Goal: Task Accomplishment & Management: Manage account settings

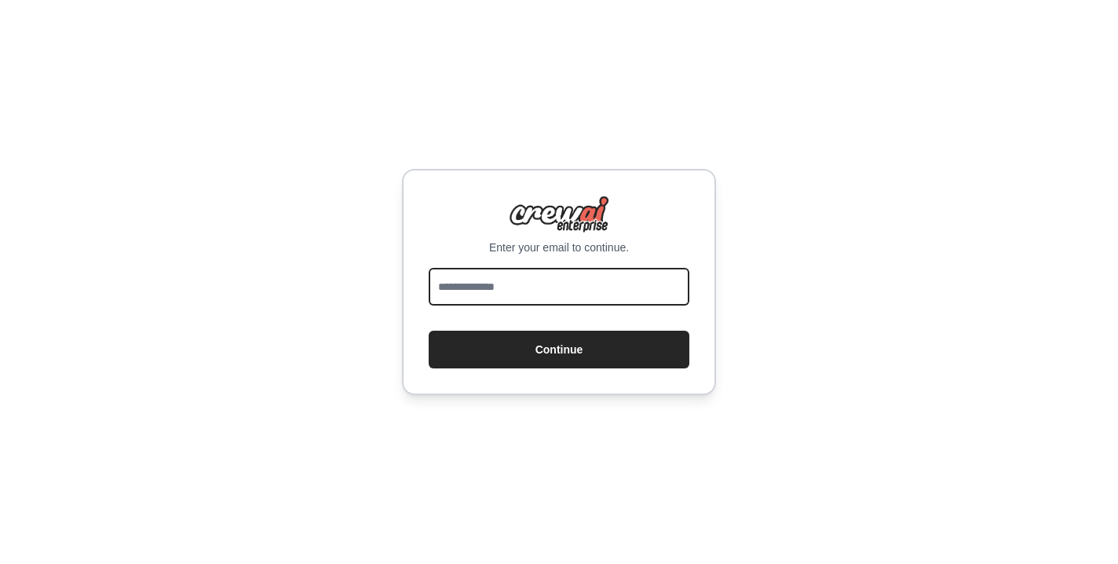
click at [510, 269] on input "email" at bounding box center [559, 287] width 261 height 38
type input "**********"
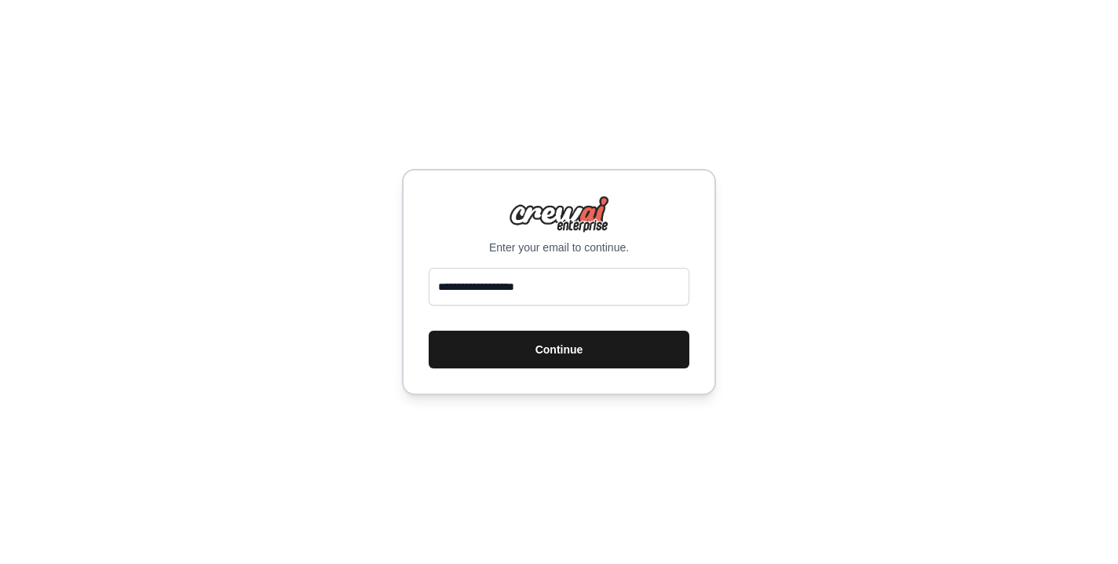
click at [542, 344] on button "Continue" at bounding box center [559, 350] width 261 height 38
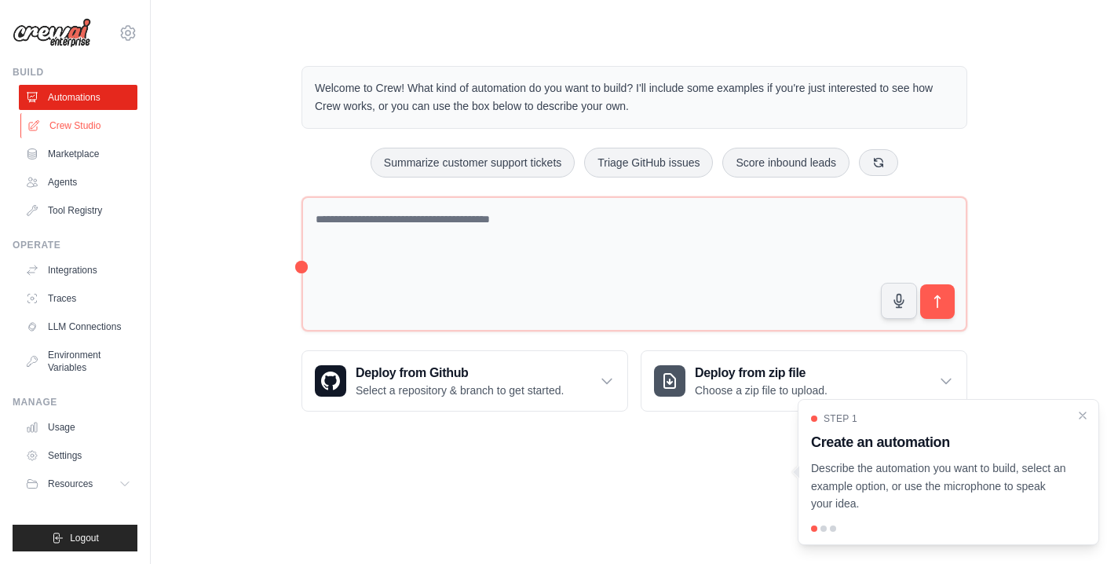
click at [74, 127] on link "Crew Studio" at bounding box center [79, 125] width 119 height 25
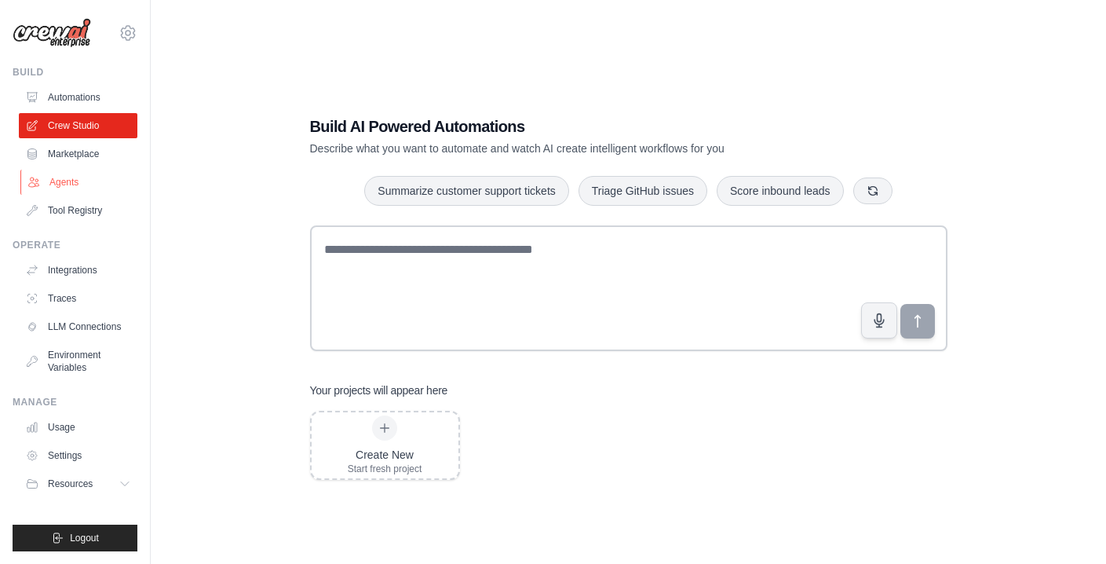
click at [62, 184] on link "Agents" at bounding box center [79, 182] width 119 height 25
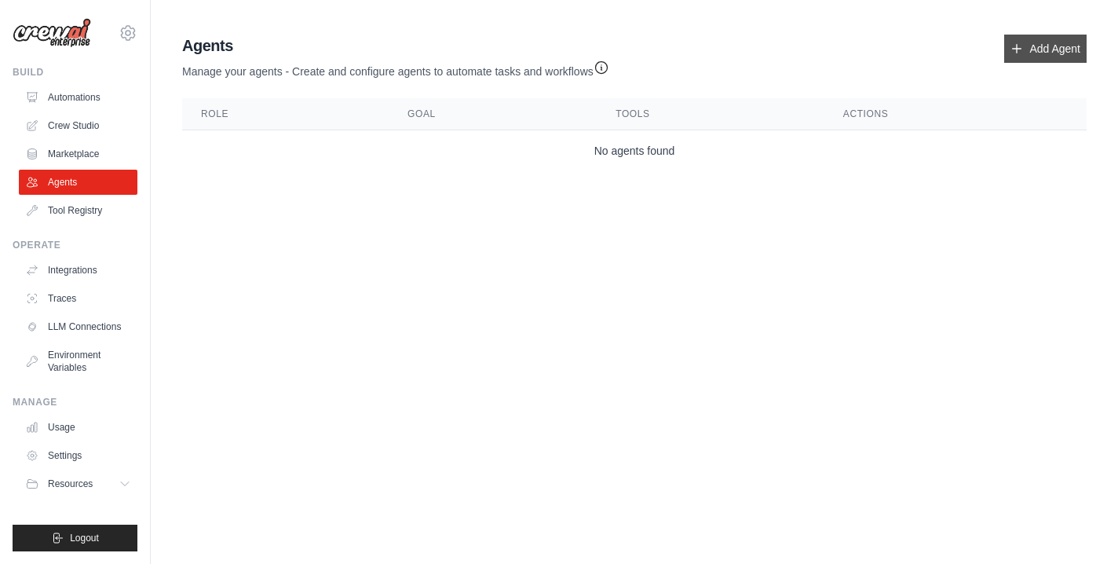
click at [1044, 48] on link "Add Agent" at bounding box center [1045, 49] width 82 height 28
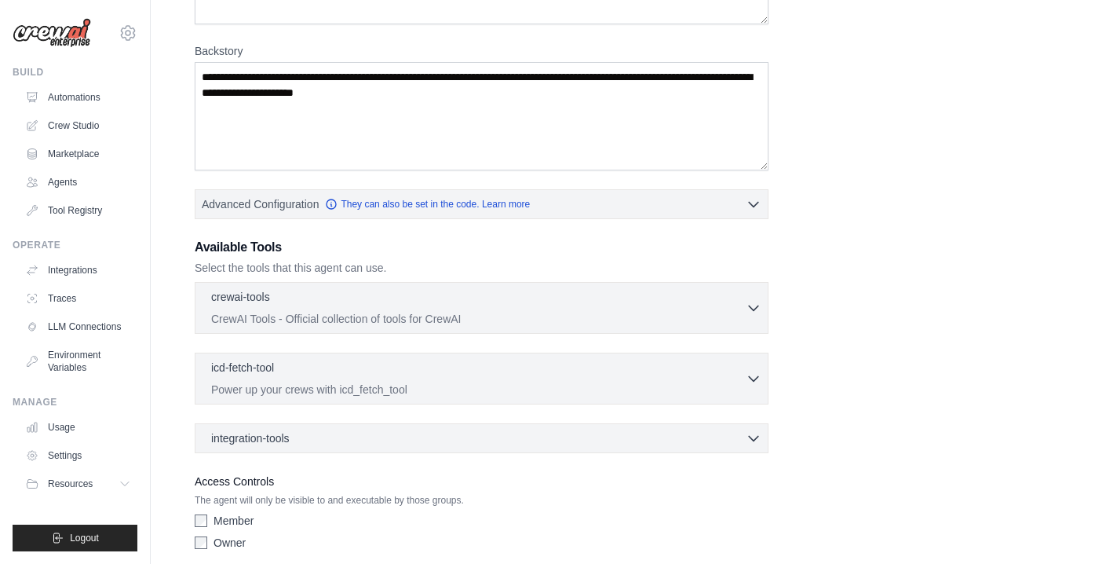
scroll to position [279, 0]
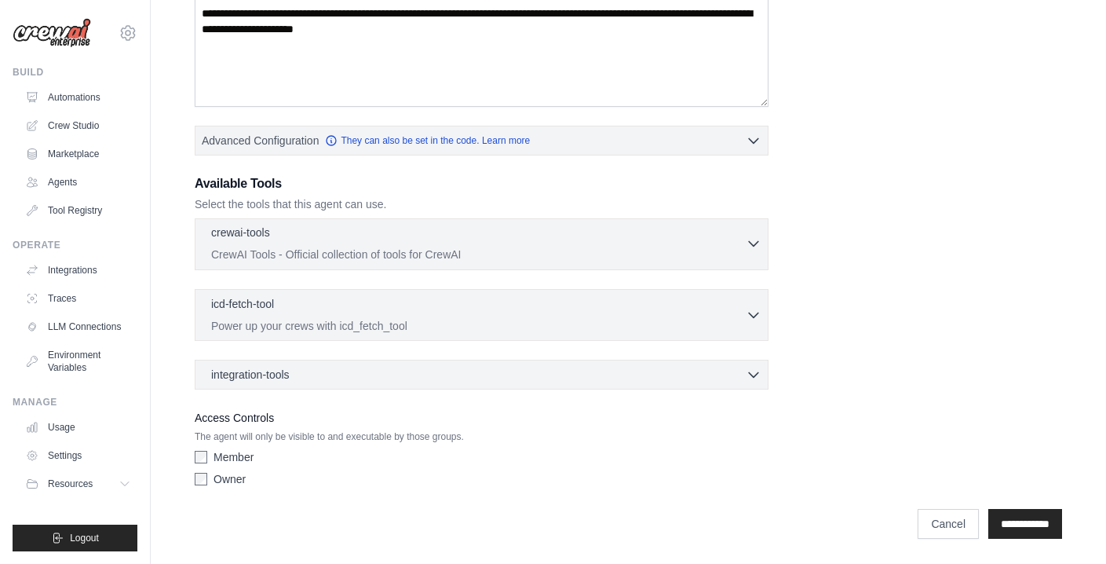
click at [757, 243] on icon "button" at bounding box center [753, 244] width 9 height 5
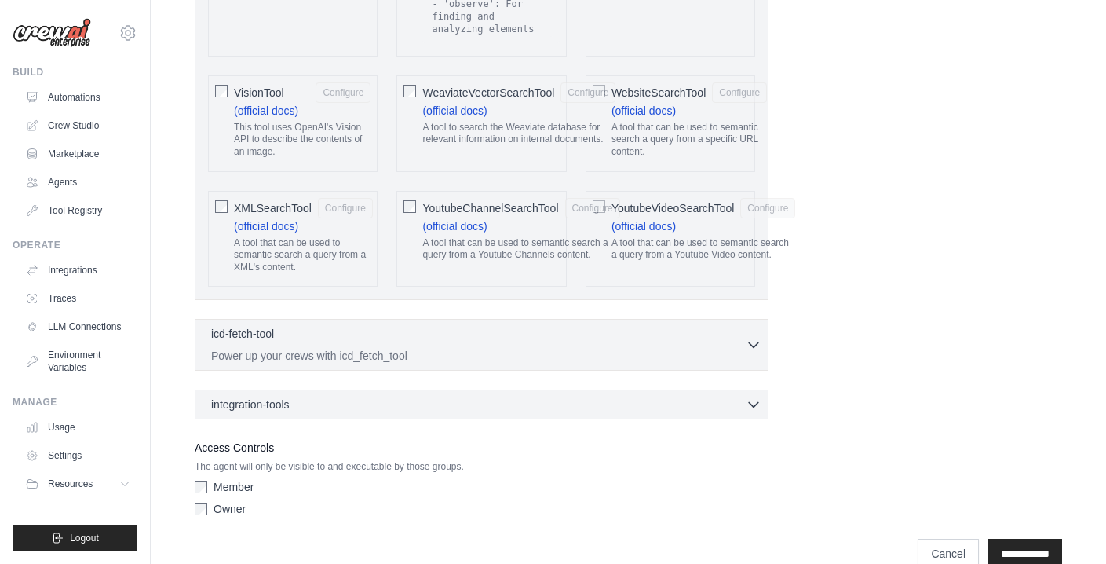
scroll to position [3405, 0]
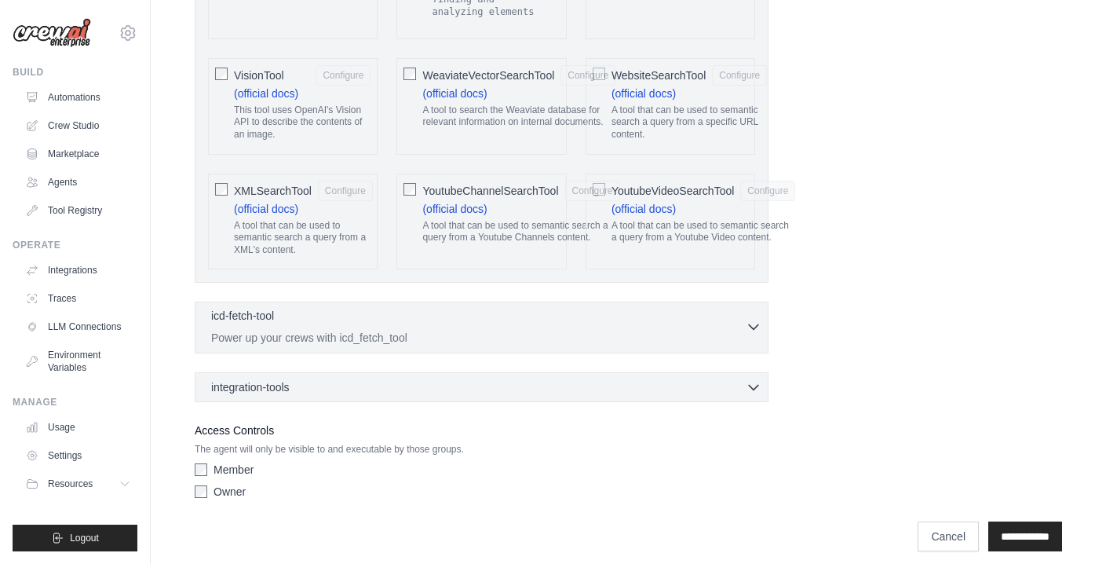
click at [744, 313] on div "icd-fetch-tool 0 selected" at bounding box center [478, 317] width 535 height 19
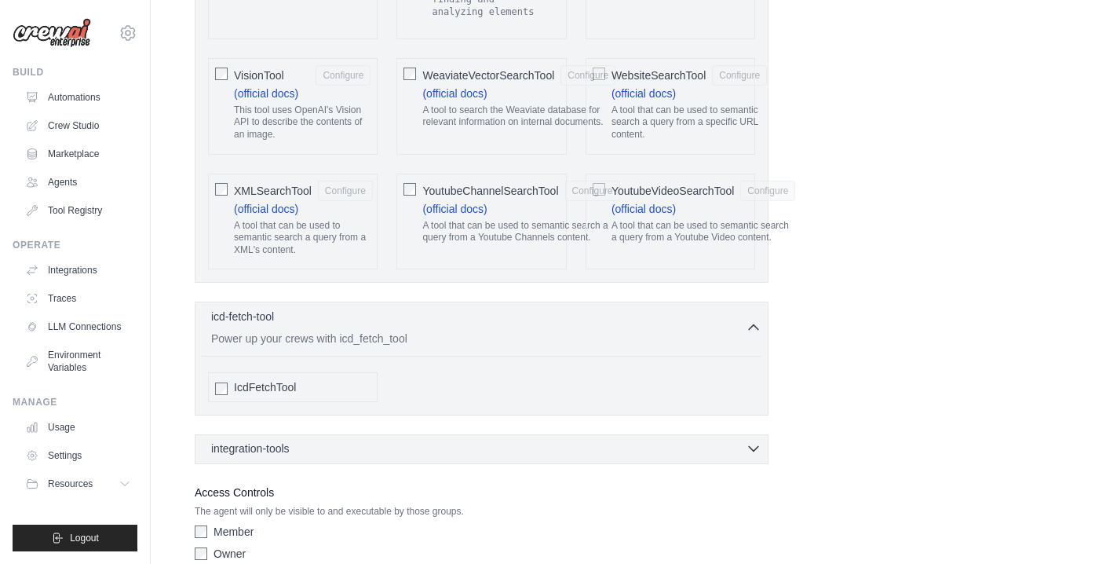
click at [672, 440] on div "integration-tools 0 selected" at bounding box center [486, 448] width 550 height 16
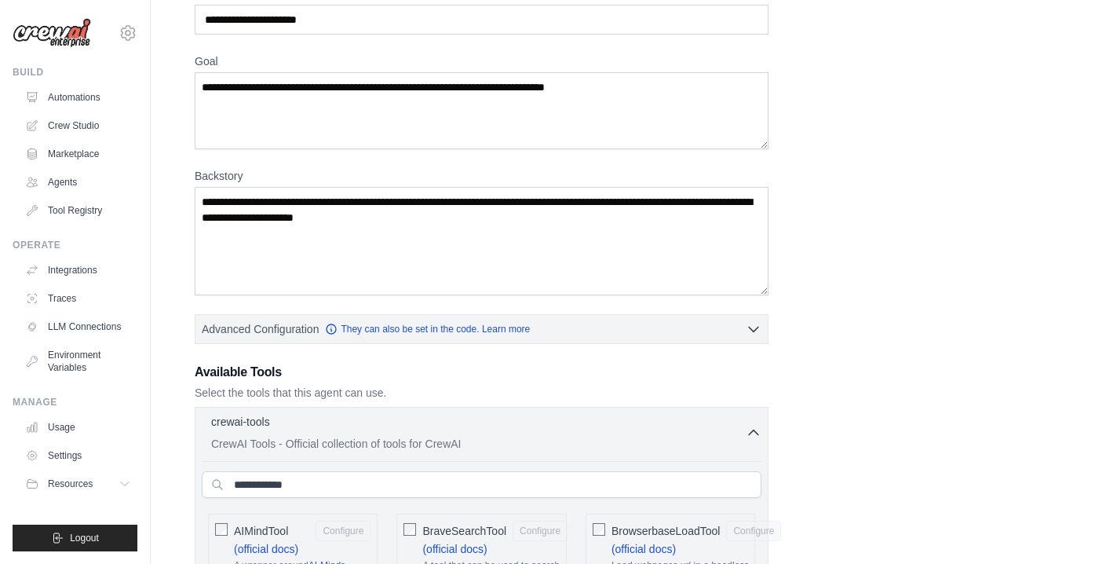
scroll to position [0, 0]
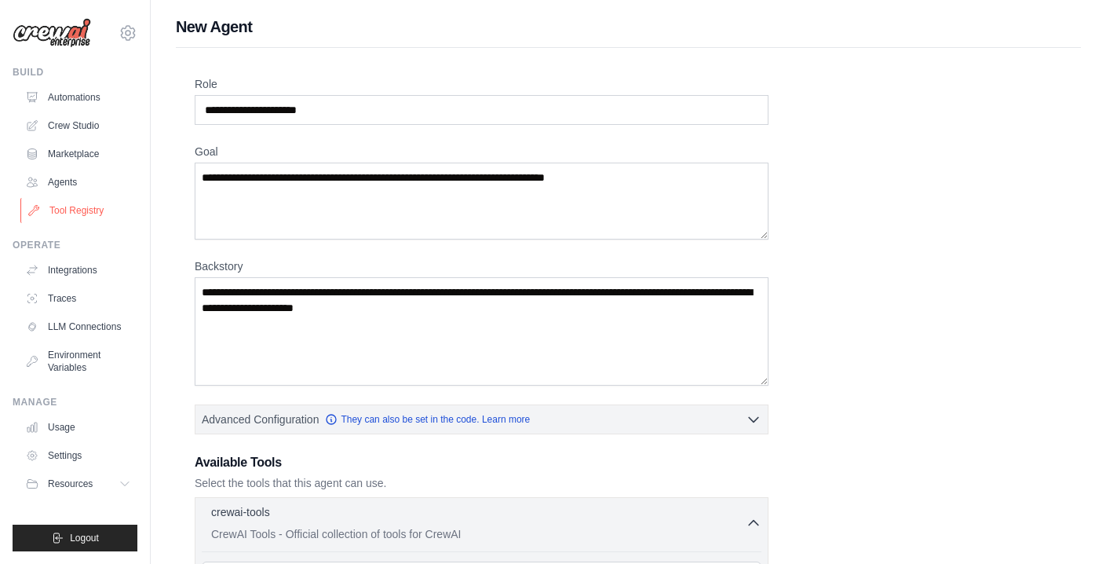
click at [69, 210] on link "Tool Registry" at bounding box center [79, 210] width 119 height 25
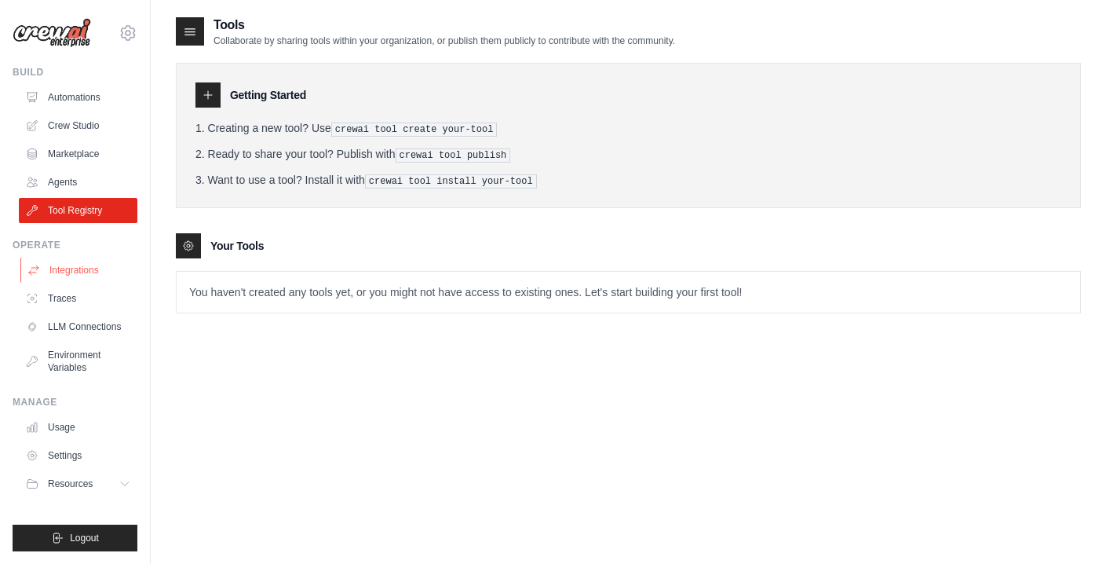
click at [90, 276] on link "Integrations" at bounding box center [79, 270] width 119 height 25
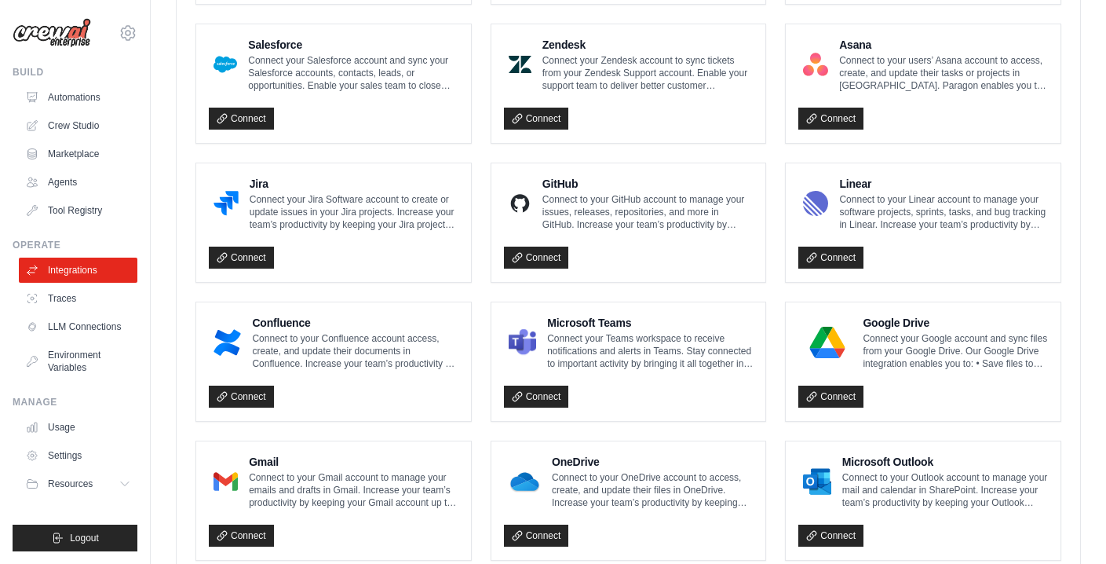
scroll to position [911, 0]
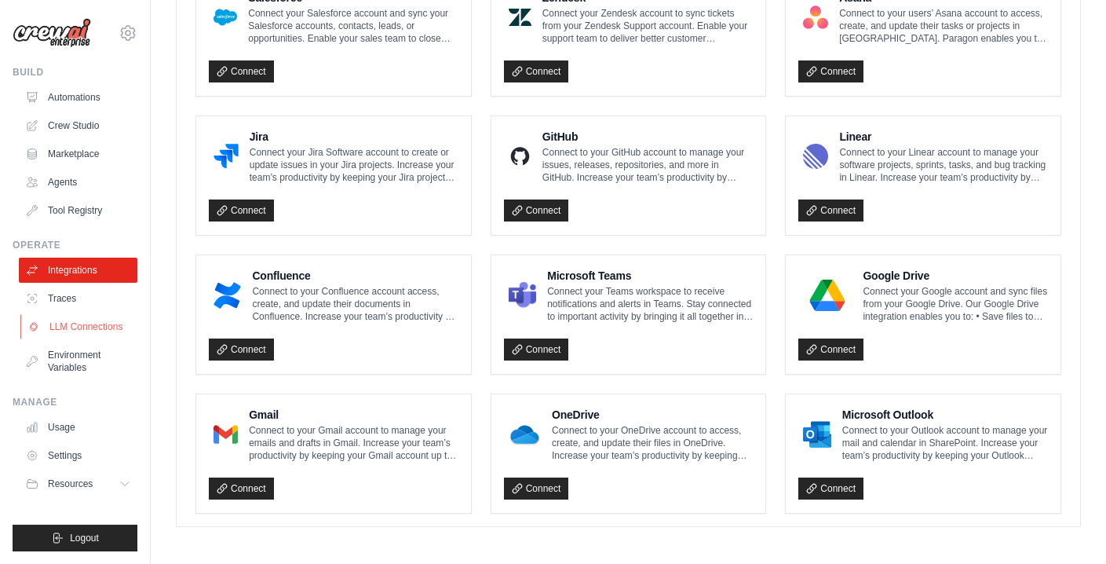
click at [74, 321] on link "LLM Connections" at bounding box center [79, 326] width 119 height 25
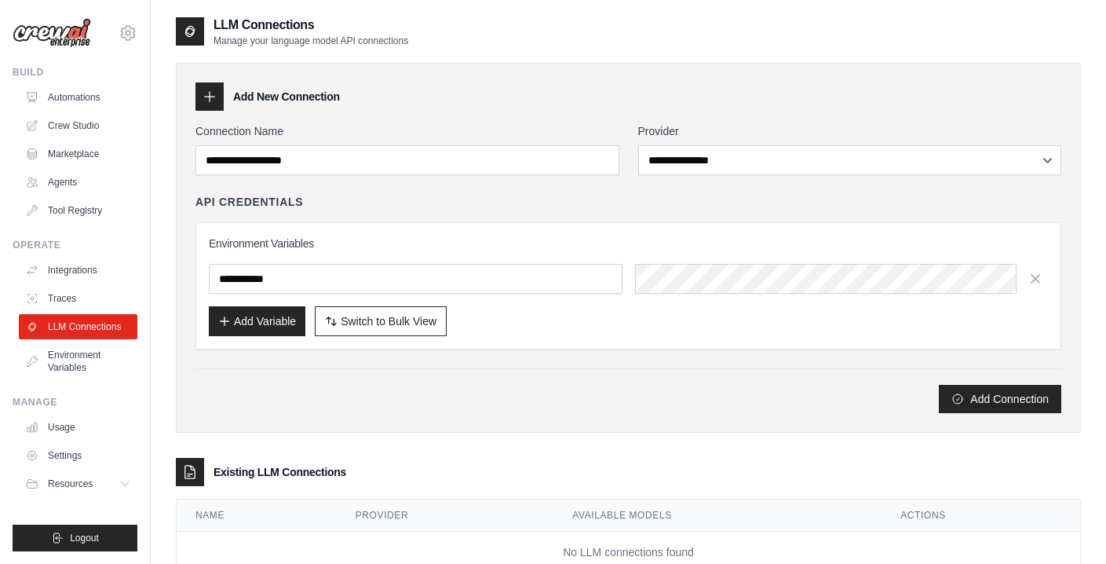
scroll to position [50, 0]
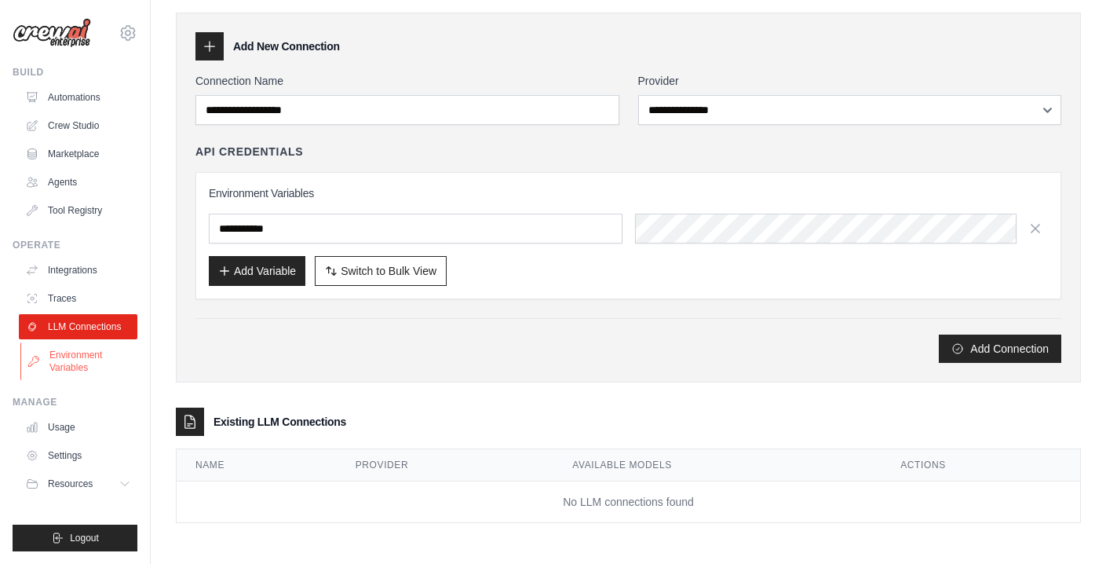
click at [78, 363] on link "Environment Variables" at bounding box center [79, 361] width 119 height 38
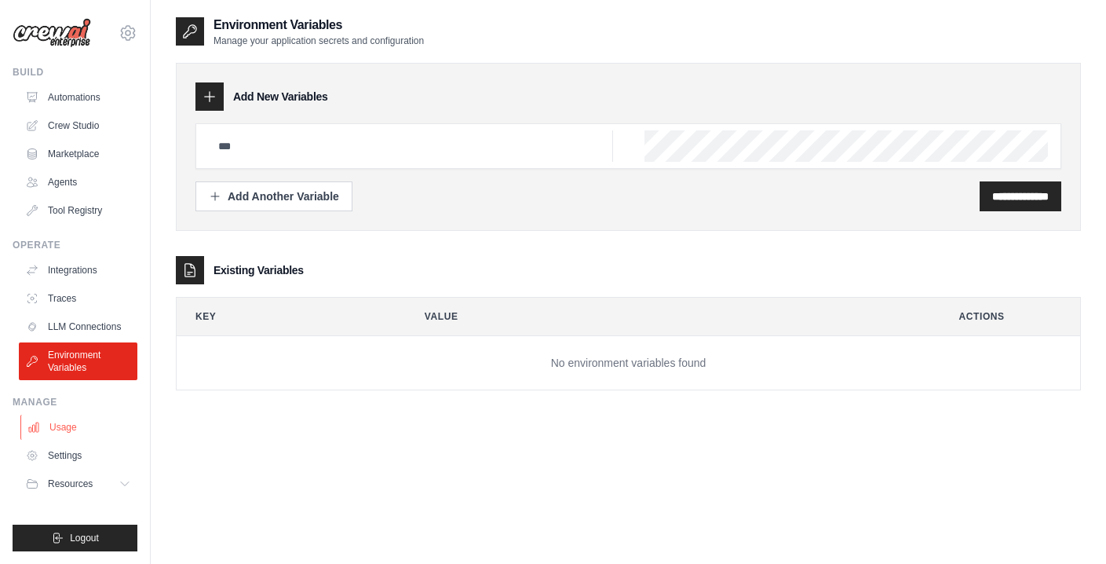
click at [59, 429] on link "Usage" at bounding box center [79, 427] width 119 height 25
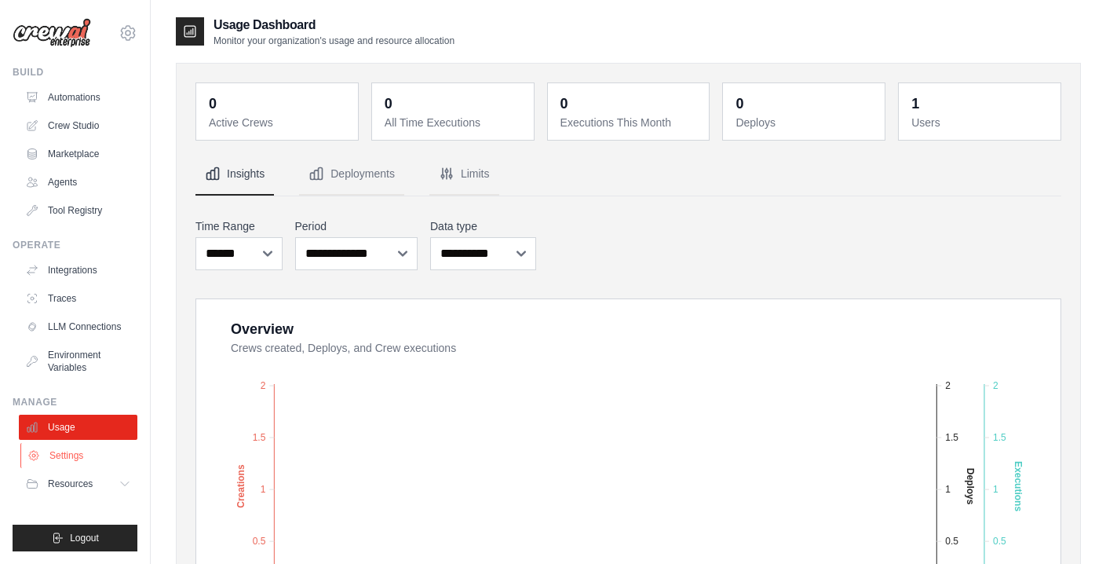
click at [65, 456] on link "Settings" at bounding box center [79, 455] width 119 height 25
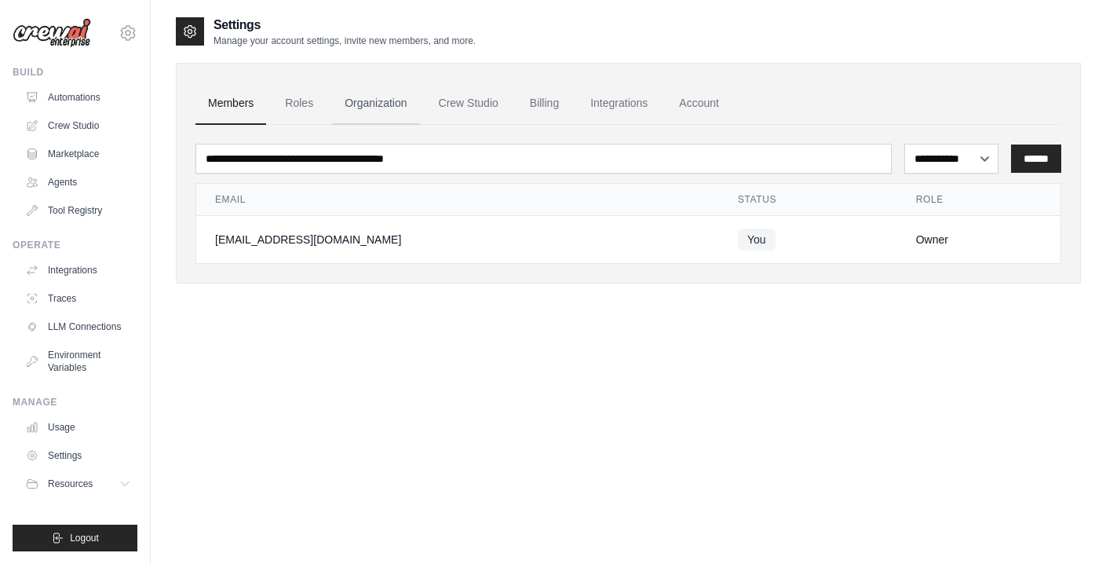
click at [364, 104] on link "Organization" at bounding box center [375, 103] width 87 height 42
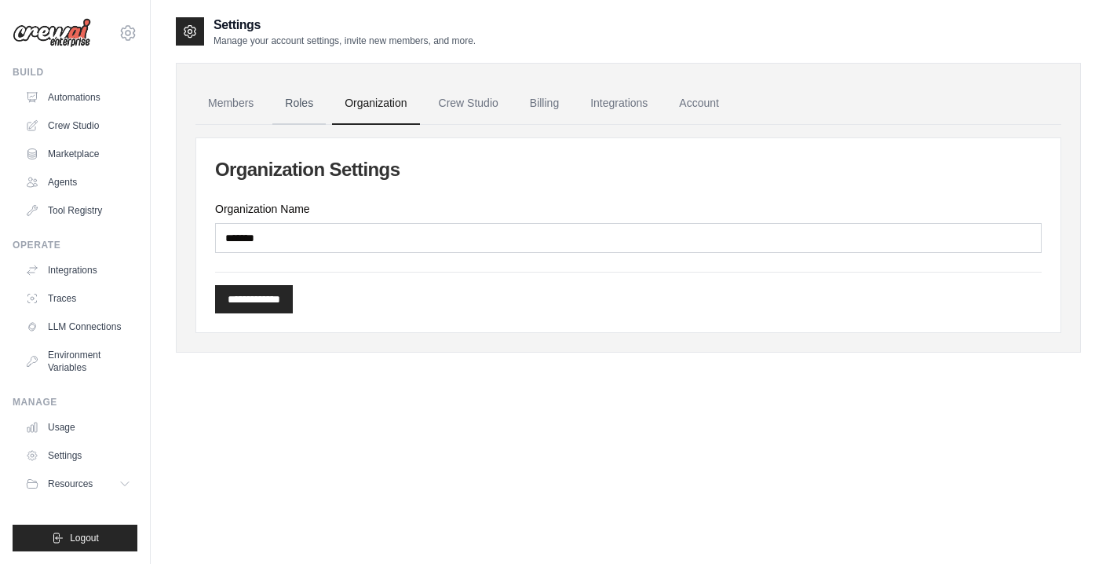
click at [294, 99] on link "Roles" at bounding box center [298, 103] width 53 height 42
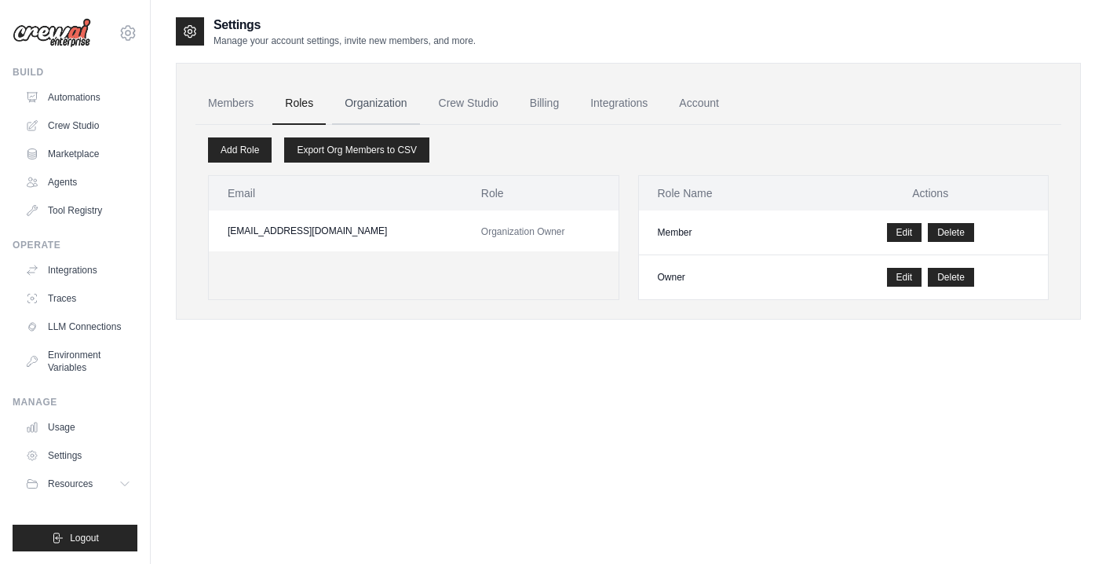
click at [383, 97] on link "Organization" at bounding box center [375, 103] width 87 height 42
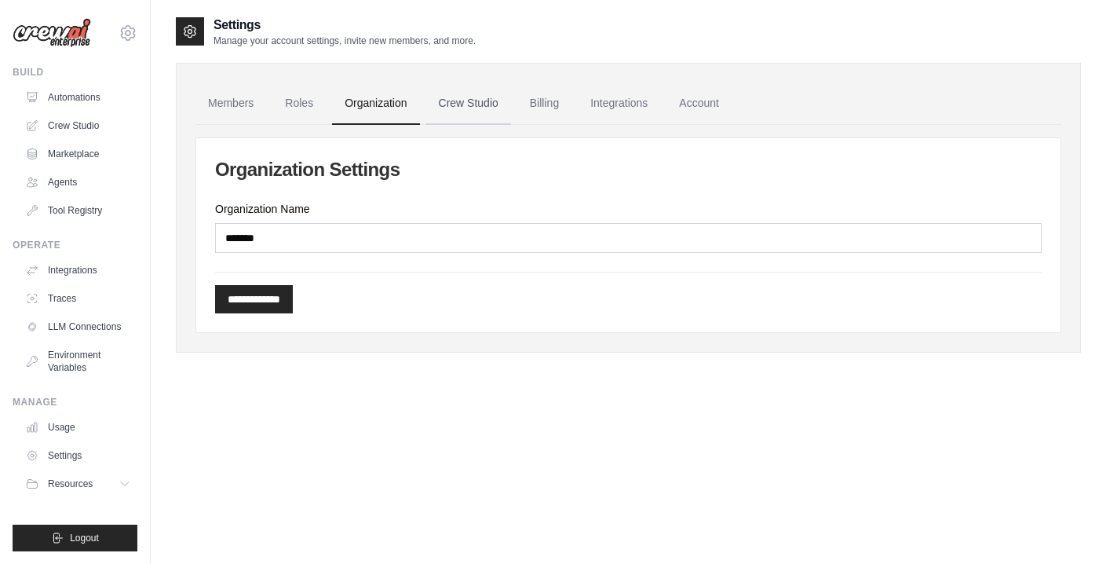
click at [463, 94] on link "Crew Studio" at bounding box center [468, 103] width 85 height 42
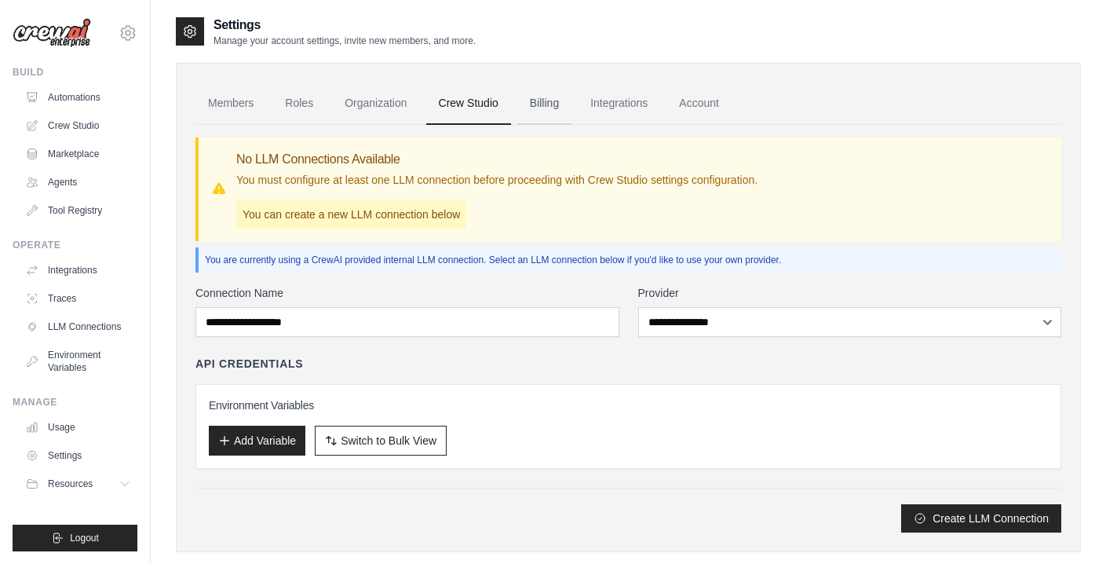
click at [555, 105] on link "Billing" at bounding box center [544, 103] width 54 height 42
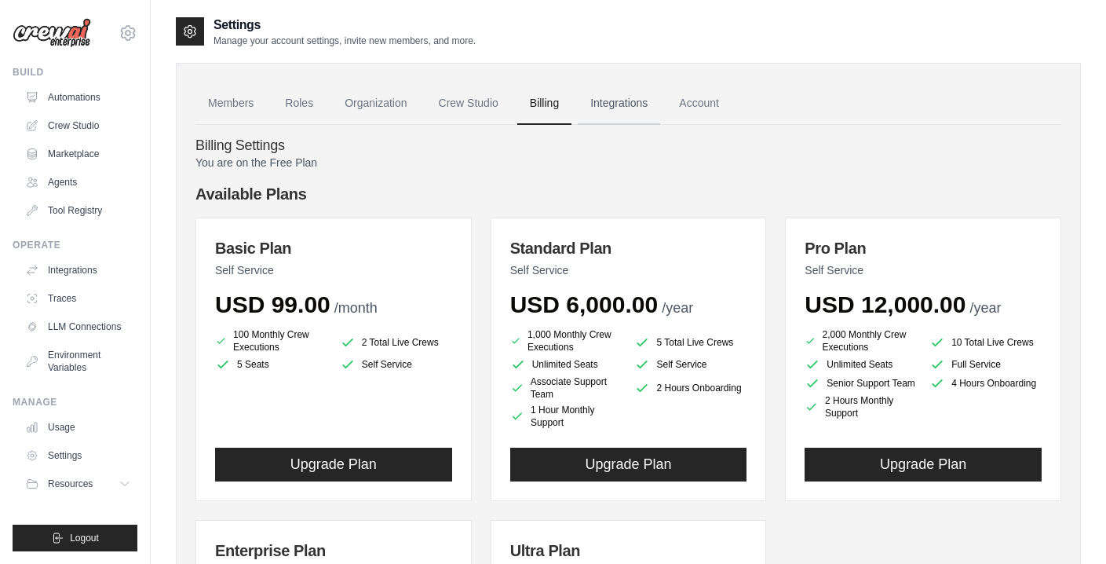
click at [613, 107] on link "Integrations" at bounding box center [619, 103] width 82 height 42
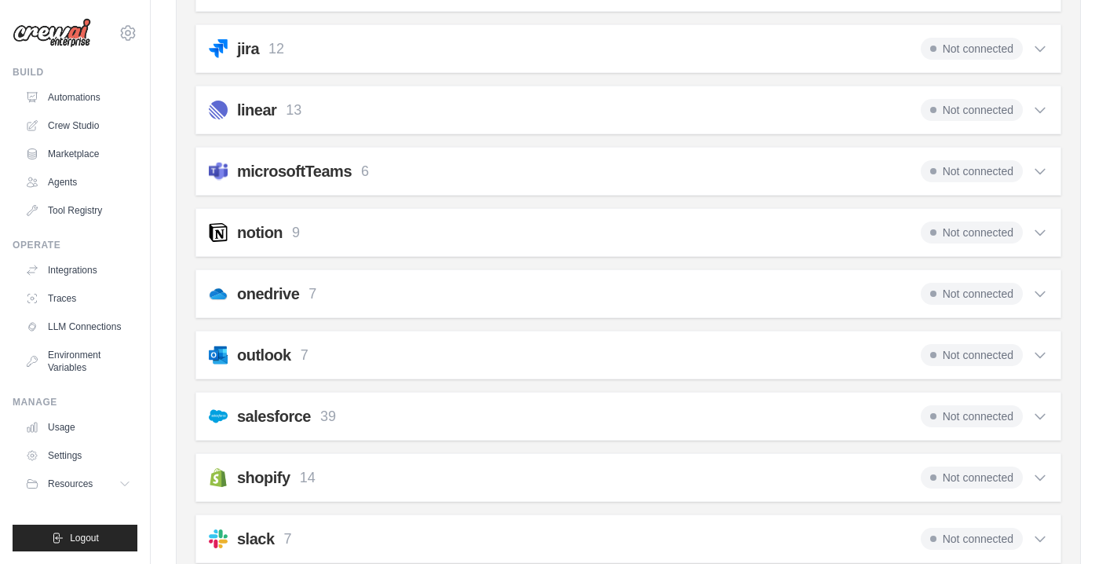
scroll to position [785, 0]
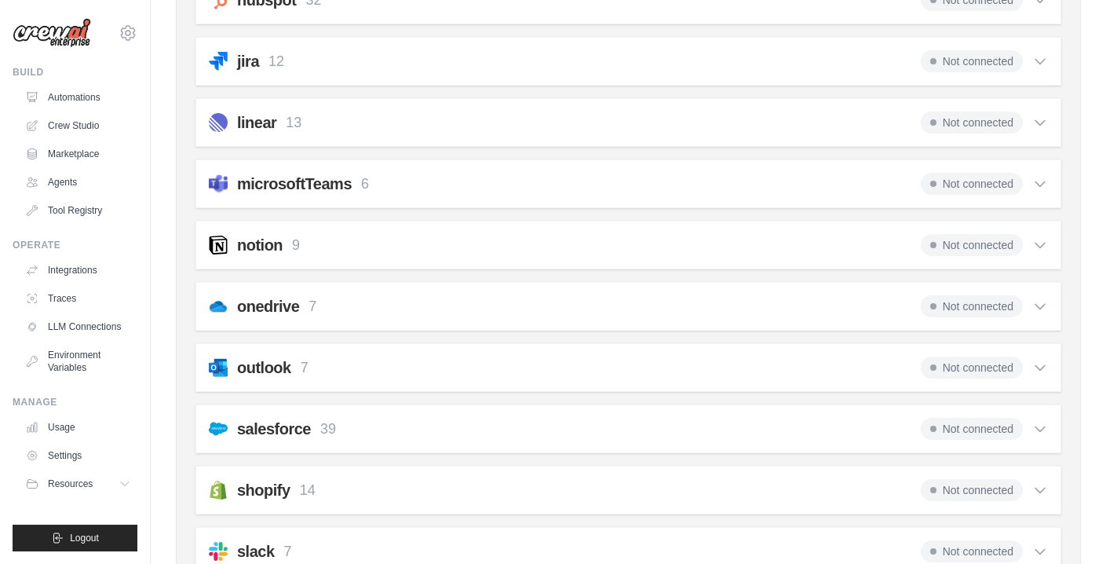
click at [1036, 182] on icon at bounding box center [1040, 184] width 9 height 5
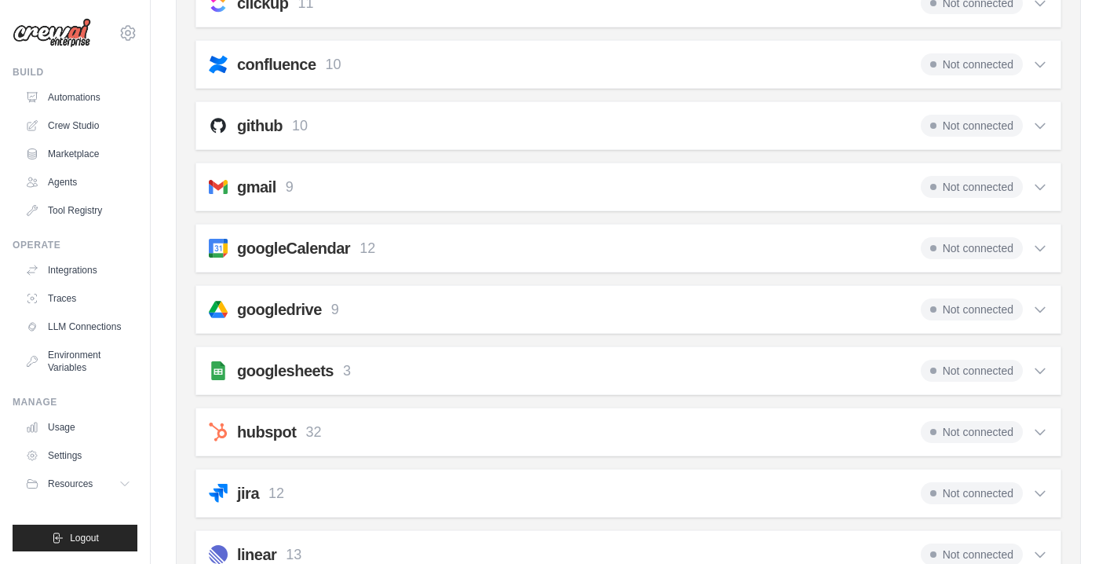
scroll to position [351, 0]
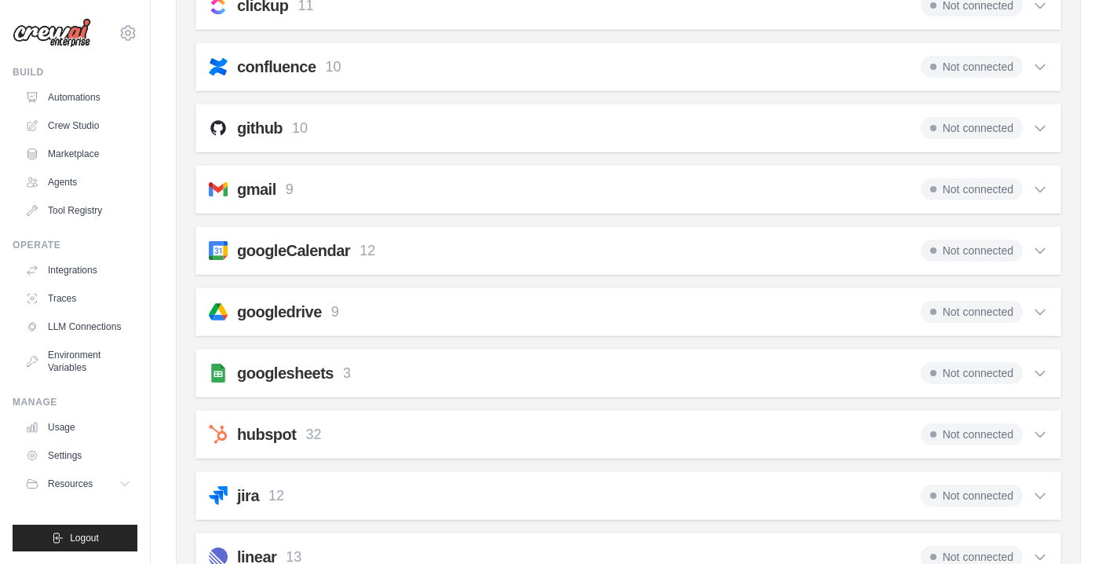
click at [1038, 196] on icon at bounding box center [1041, 189] width 16 height 16
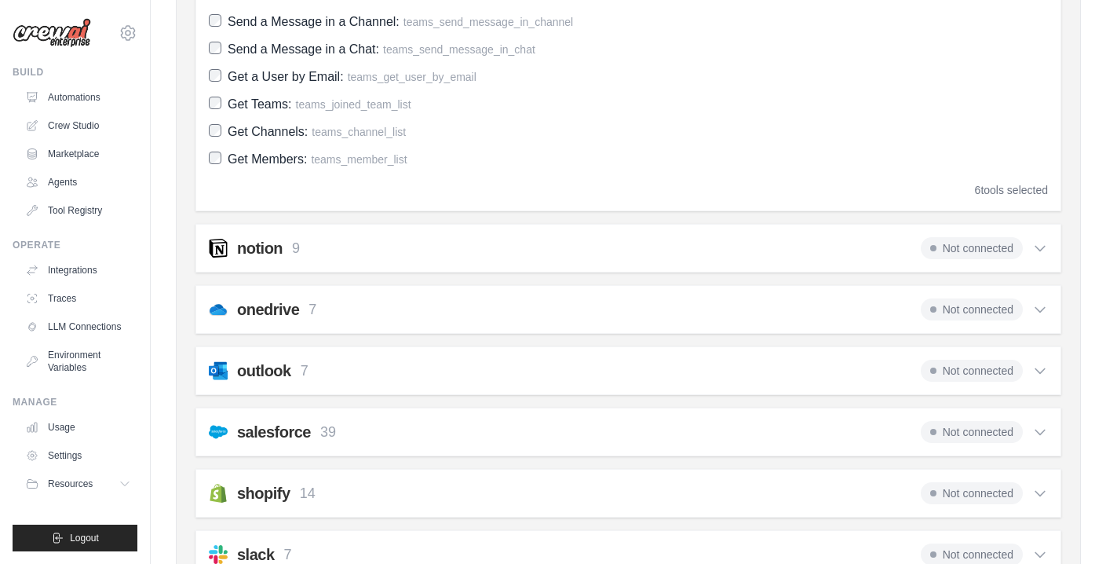
scroll to position [1350, 0]
click at [1040, 375] on icon at bounding box center [1041, 372] width 16 height 16
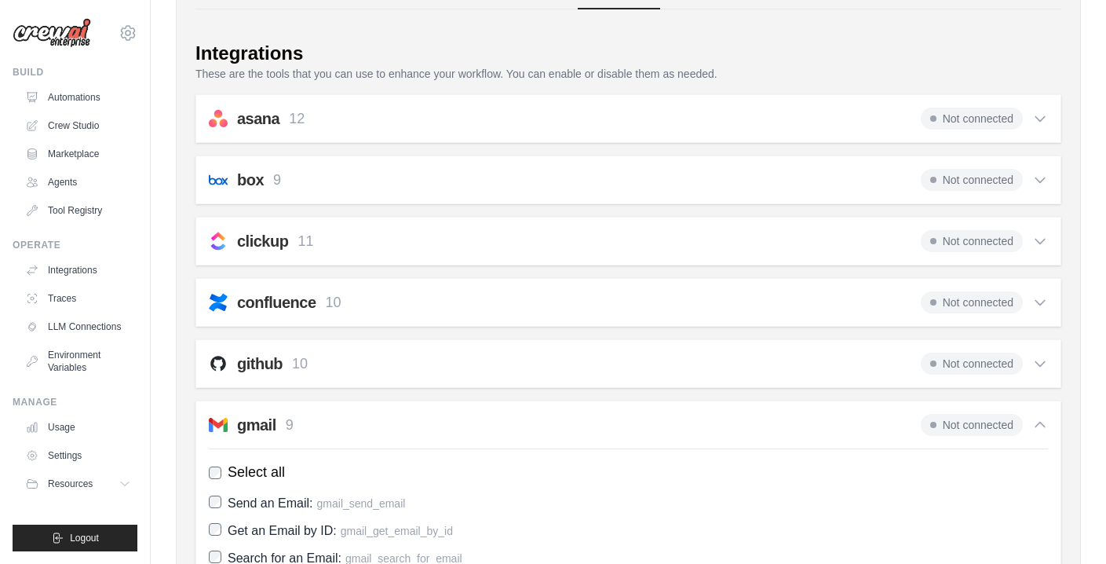
scroll to position [0, 0]
